Goal: Information Seeking & Learning: Learn about a topic

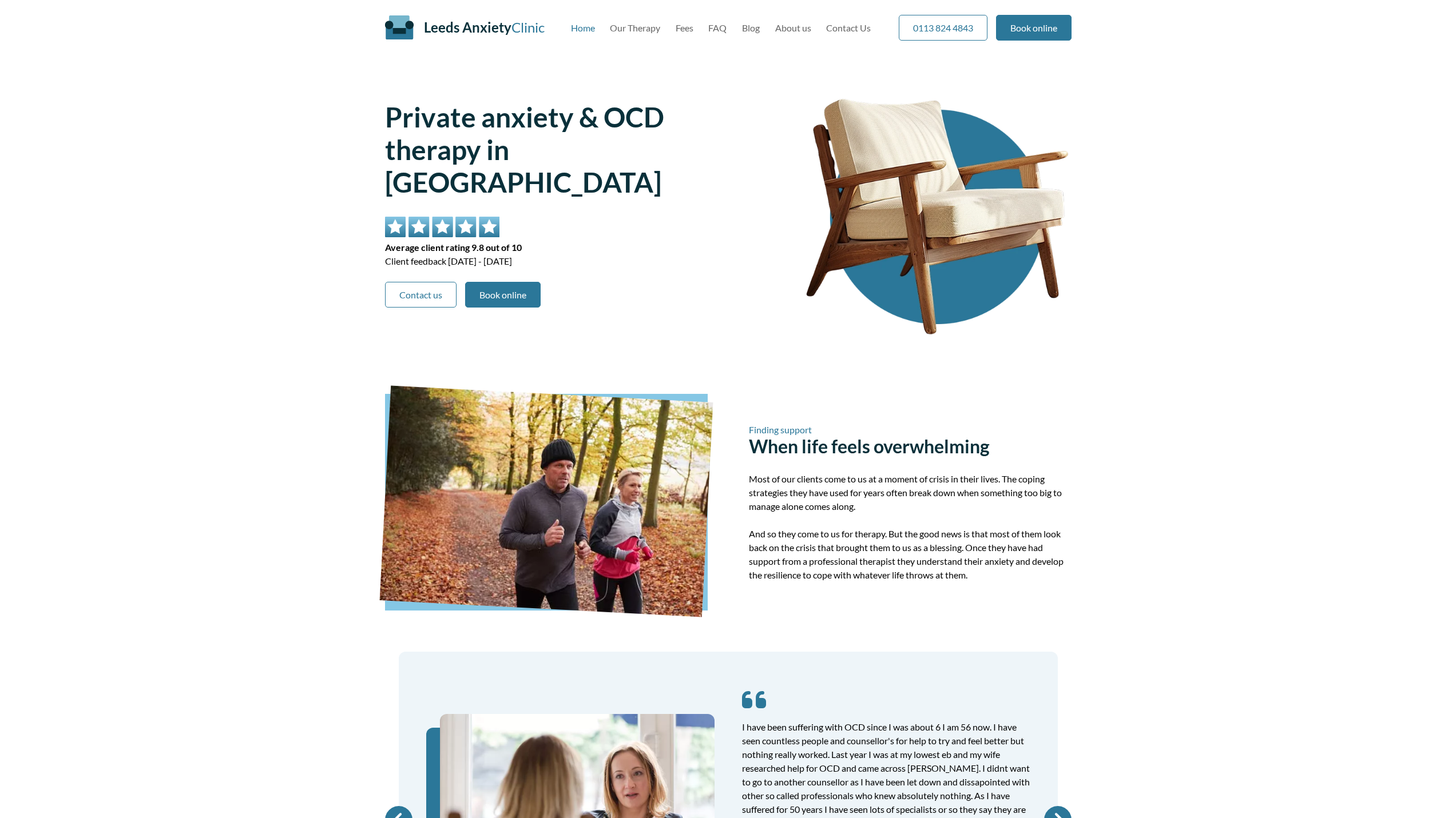
click at [893, 294] on img at bounding box center [937, 217] width 269 height 269
click at [675, 312] on div "Private anxiety & OCD therapy in [GEOGRAPHIC_DATA] Average client rating 9.8 ou…" at bounding box center [573, 218] width 376 height 271
drag, startPoint x: 375, startPoint y: 126, endPoint x: 584, endPoint y: 132, distance: 209.1
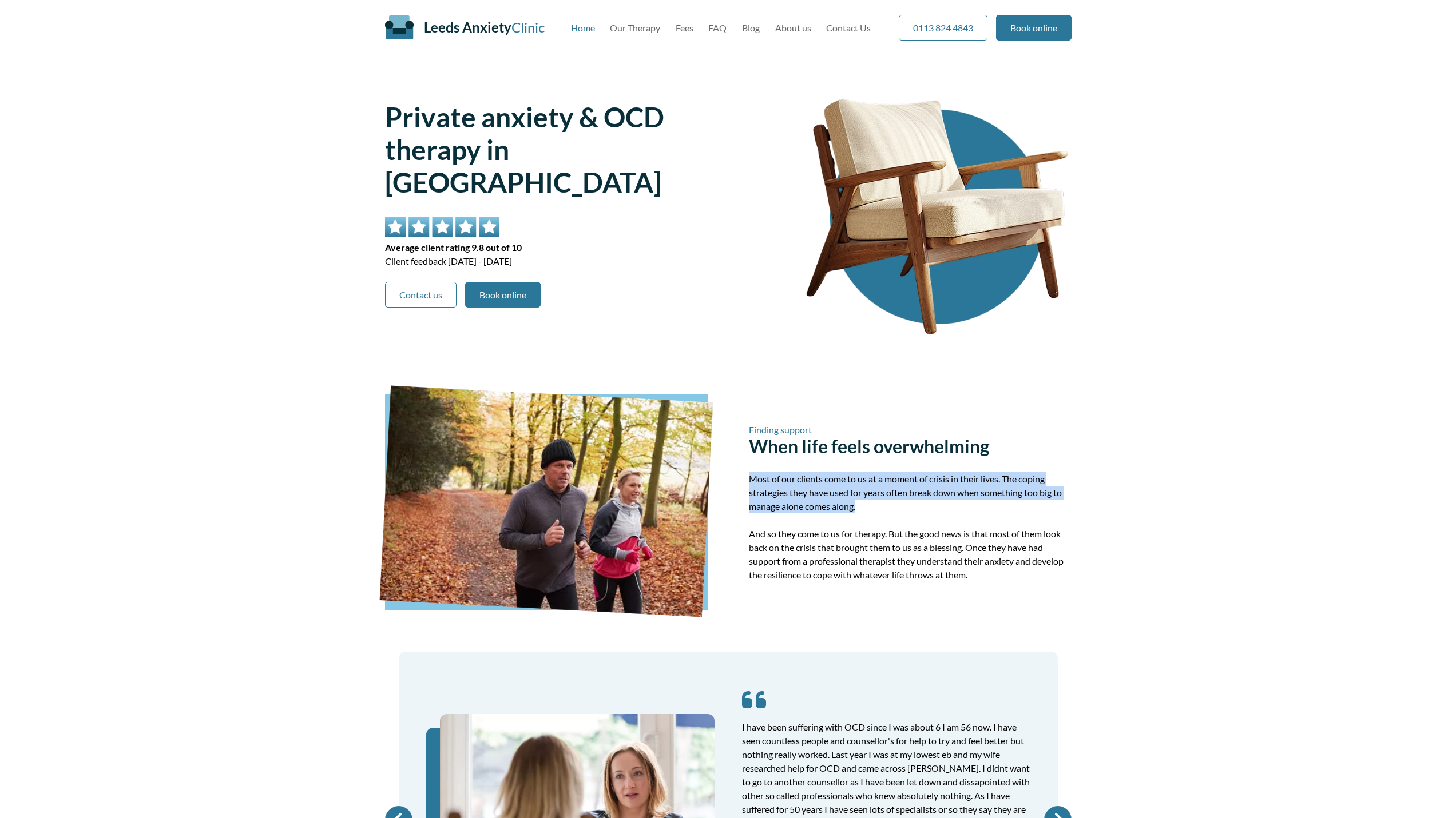
drag, startPoint x: 735, startPoint y: 483, endPoint x: 1001, endPoint y: 513, distance: 267.7
click at [1001, 513] on div "Finding support When life feels overwhelming Most of our clients come to us at …" at bounding box center [728, 503] width 686 height 217
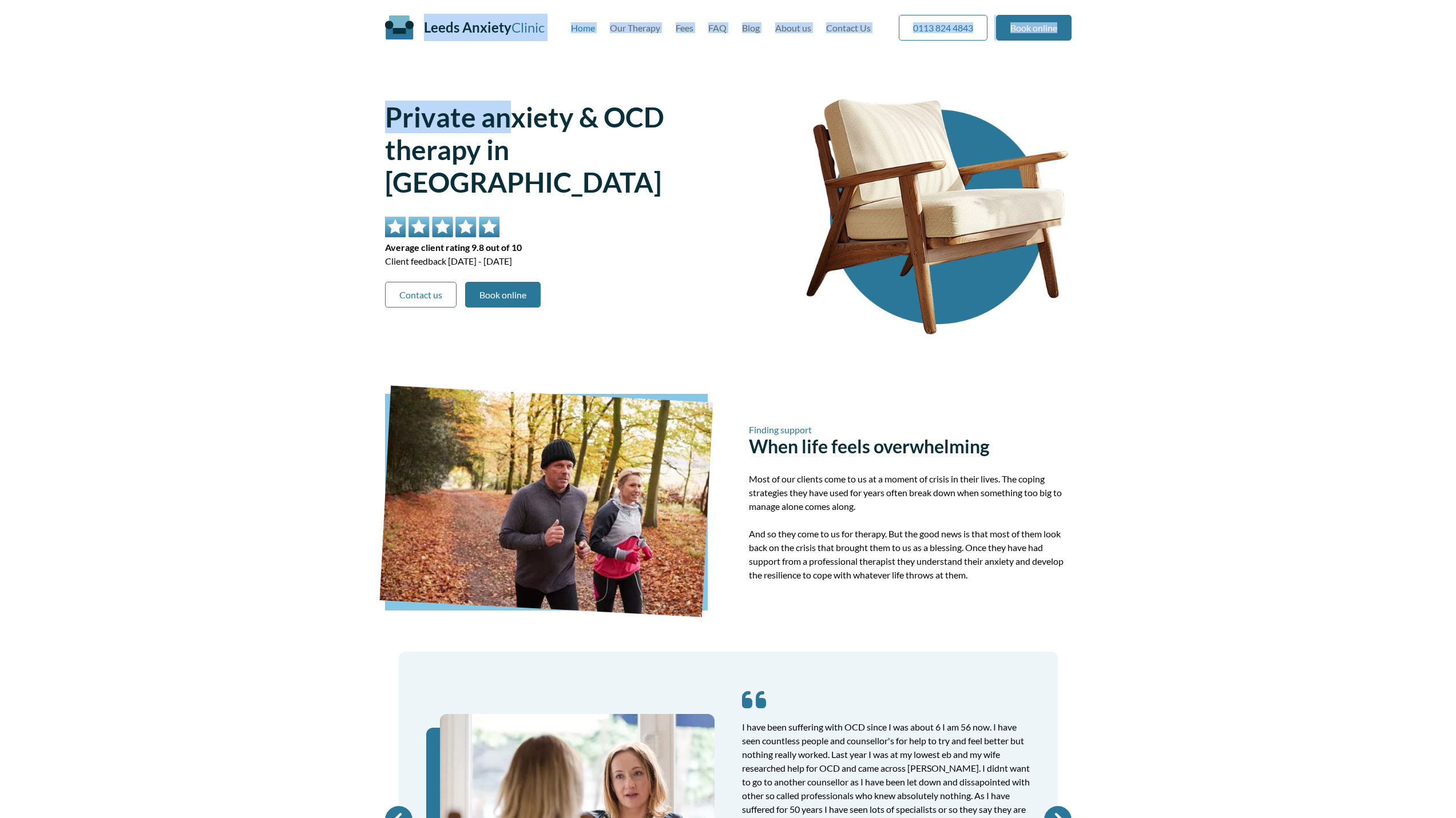
drag, startPoint x: 351, startPoint y: 52, endPoint x: 509, endPoint y: 118, distance: 171.2
